Goal: Find specific fact: Find specific fact

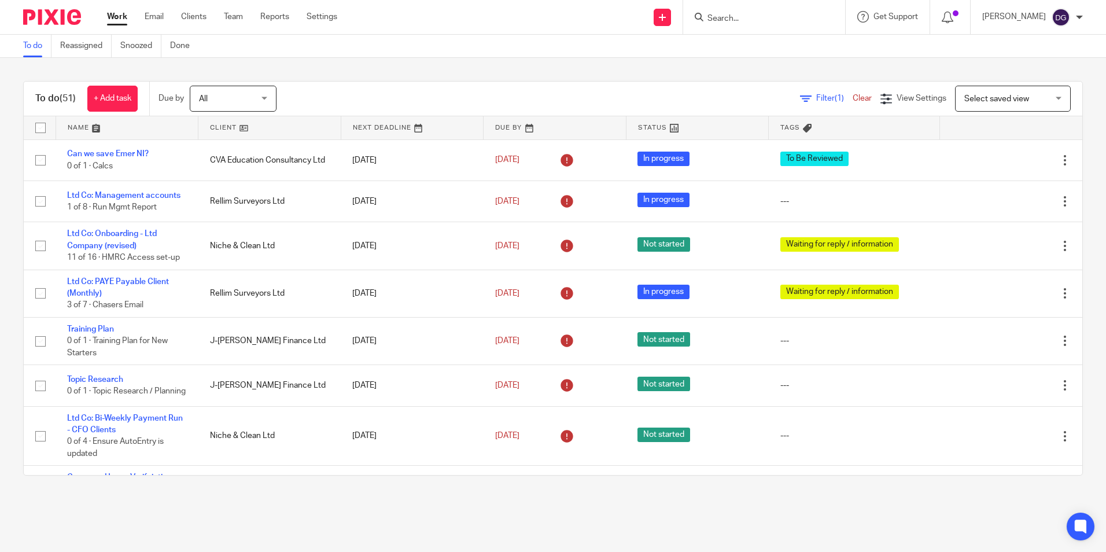
click at [798, 18] on input "Search" at bounding box center [758, 19] width 104 height 10
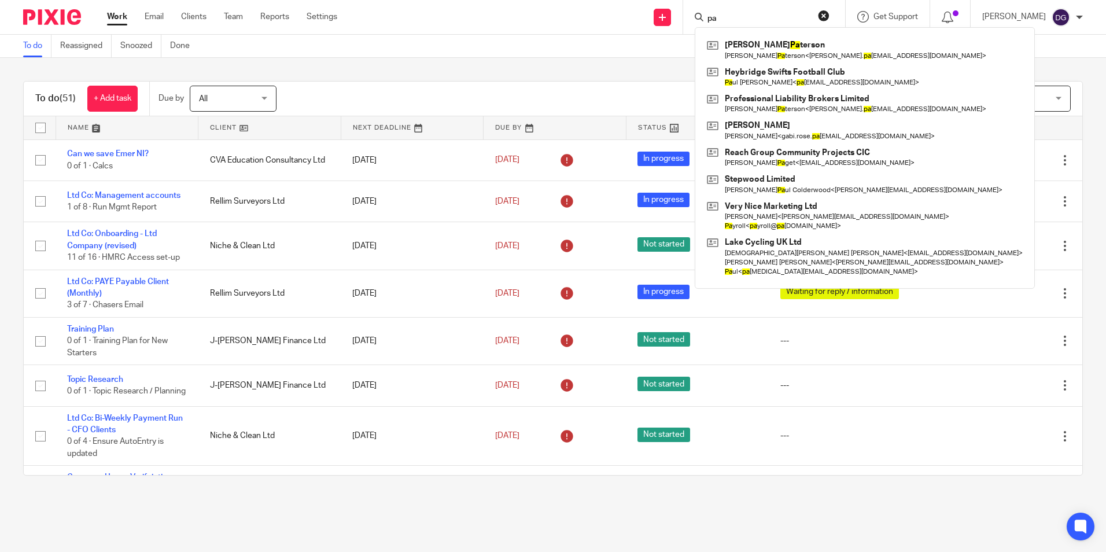
type input "p"
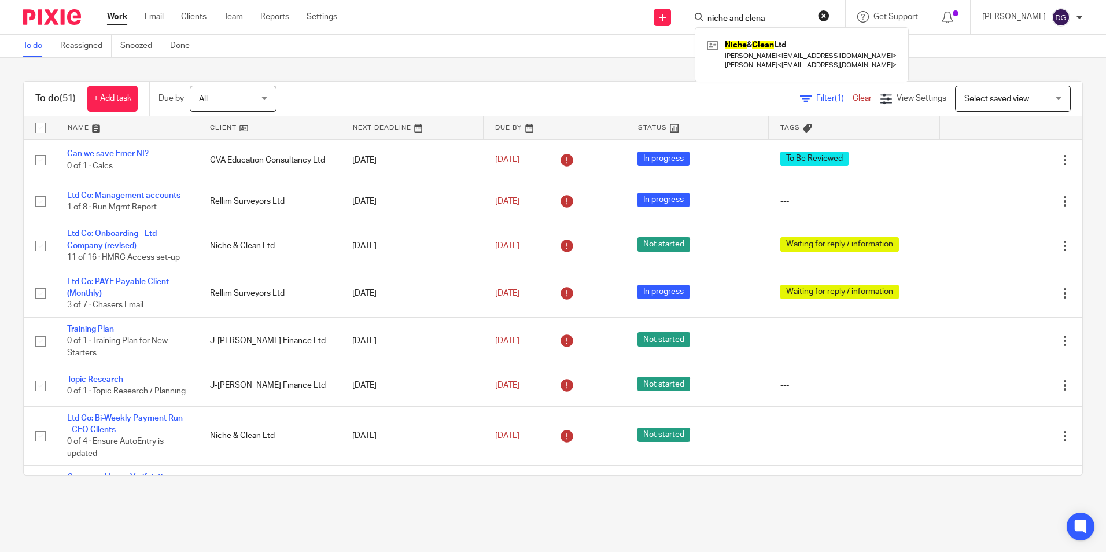
type input "niche and clena"
click button "submit" at bounding box center [0, 0] width 0 height 0
click at [782, 61] on link at bounding box center [802, 54] width 196 height 36
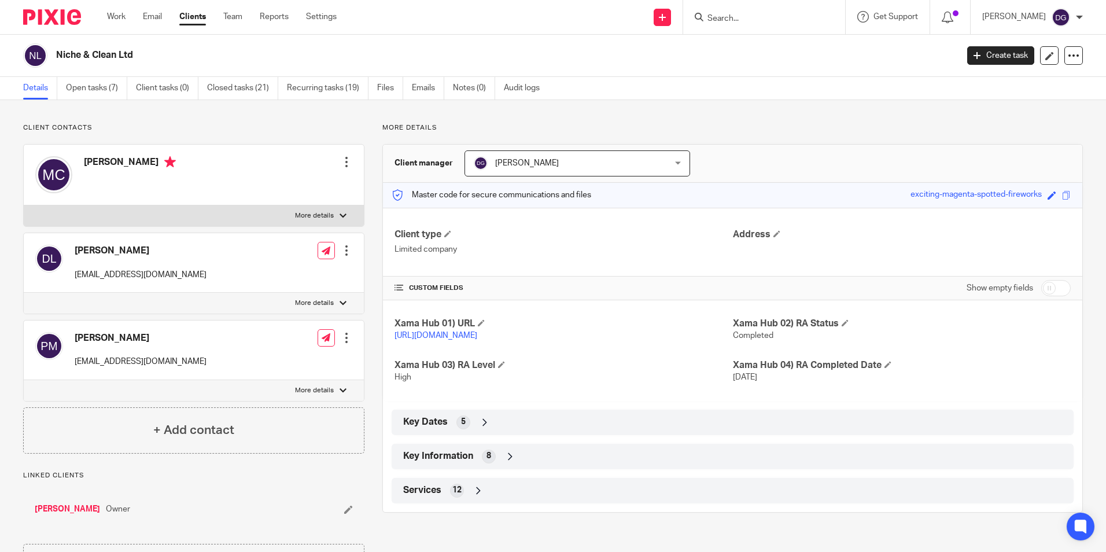
click at [508, 462] on icon at bounding box center [510, 457] width 12 height 12
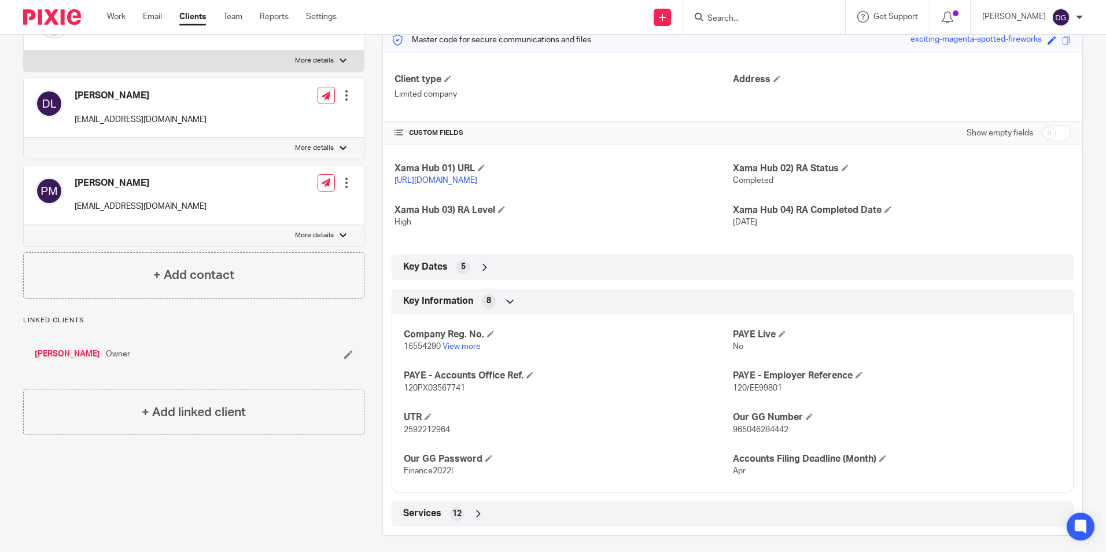
scroll to position [174, 0]
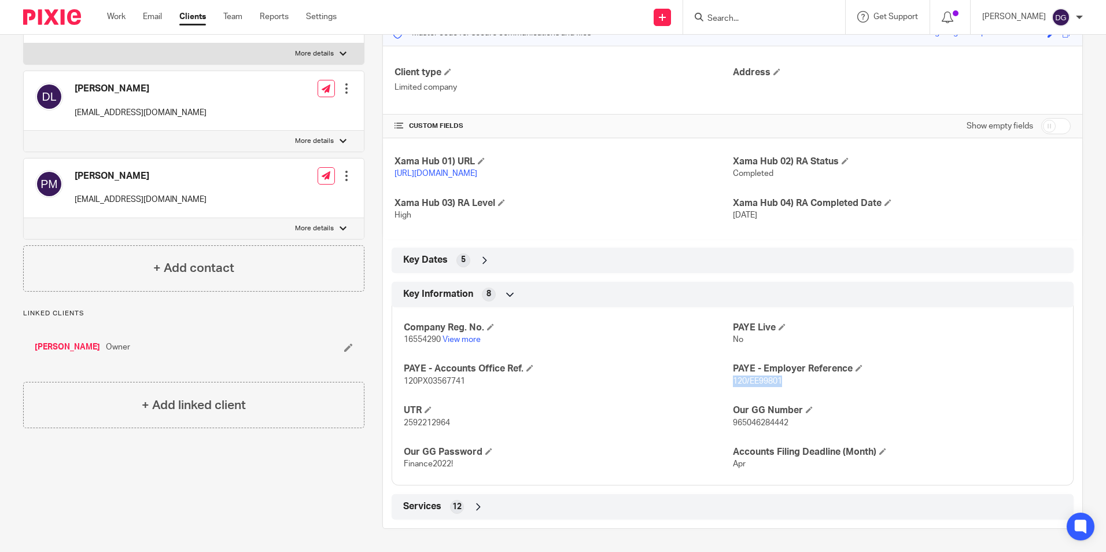
drag, startPoint x: 794, startPoint y: 386, endPoint x: 728, endPoint y: 378, distance: 66.4
click at [733, 378] on p "120/EE99801" at bounding box center [897, 381] width 329 height 12
copy span "120/EE99801"
drag, startPoint x: 404, startPoint y: 369, endPoint x: 461, endPoint y: 379, distance: 58.2
click at [461, 379] on div "PAYE - Accounts Office Ref. 120PX03567741" at bounding box center [568, 375] width 329 height 24
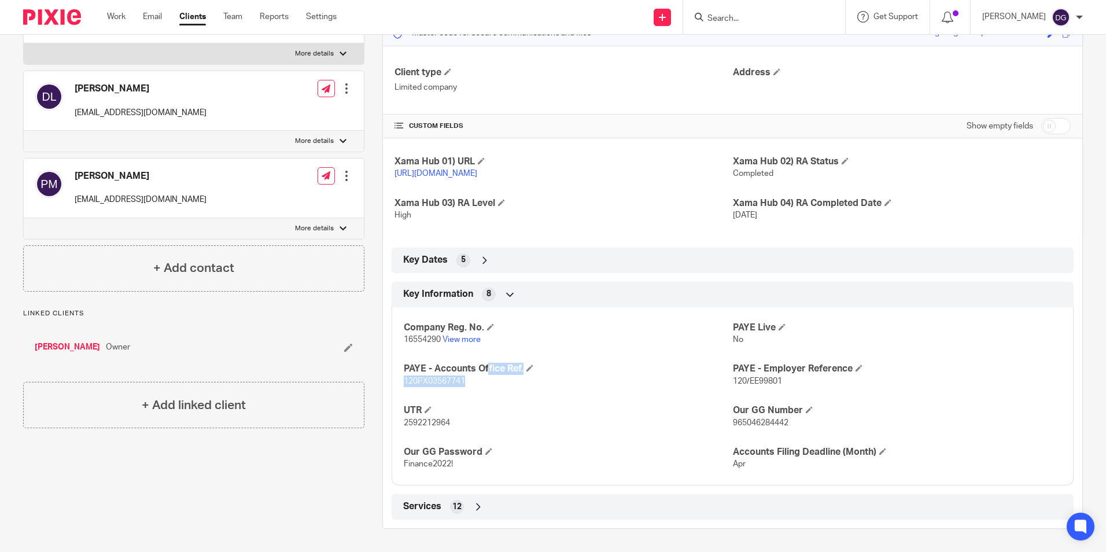
drag, startPoint x: 461, startPoint y: 379, endPoint x: 411, endPoint y: 383, distance: 50.5
click at [411, 383] on span "120PX03567741" at bounding box center [434, 381] width 61 height 8
click at [392, 370] on div "Company Reg. No. 16554290 View more PAYE Live No PAYE - Accounts Office Ref. 12…" at bounding box center [733, 391] width 682 height 187
drag, startPoint x: 396, startPoint y: 371, endPoint x: 468, endPoint y: 382, distance: 73.2
click at [468, 382] on div "Company Reg. No. 16554290 View more PAYE Live No PAYE - Accounts Office Ref. 12…" at bounding box center [733, 391] width 682 height 187
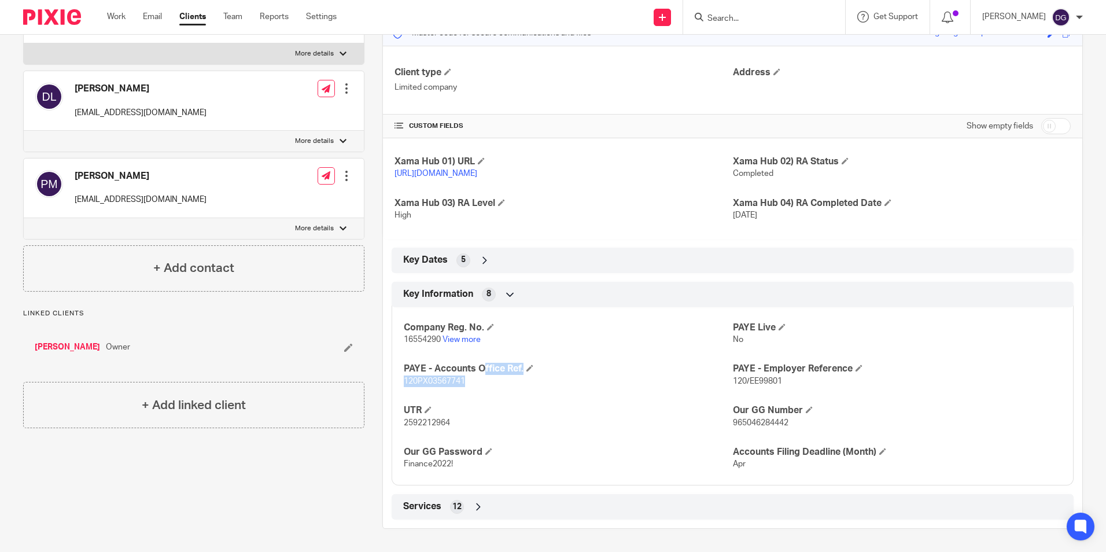
copy div "PAYE - Accounts Office Ref. 120PX03567741"
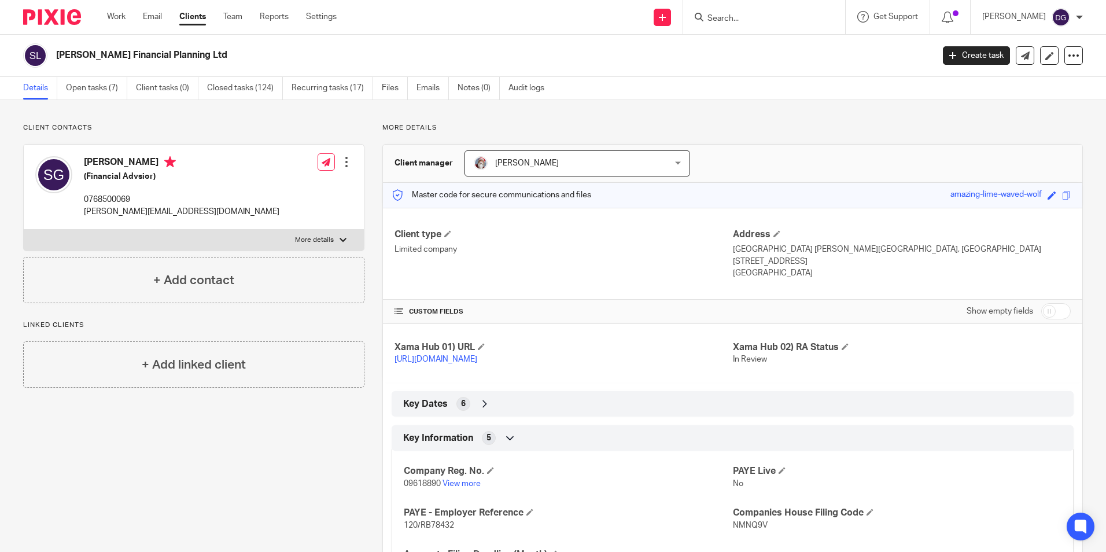
scroll to position [114, 0]
